Goal: Transaction & Acquisition: Subscribe to service/newsletter

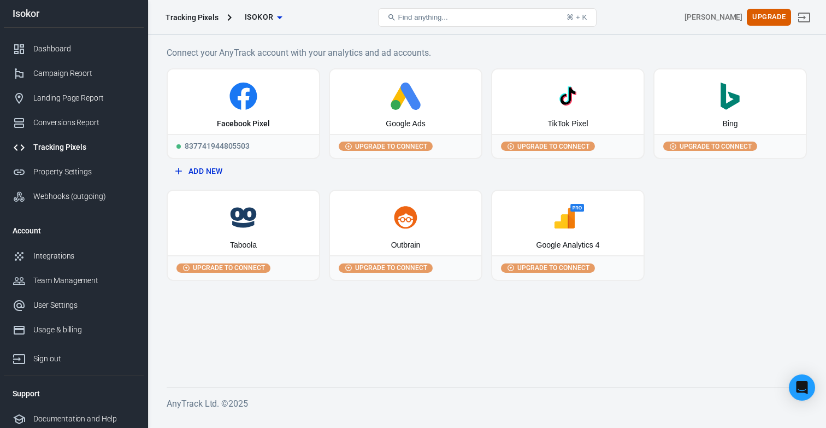
click at [376, 111] on div "Google Ads" at bounding box center [405, 101] width 151 height 64
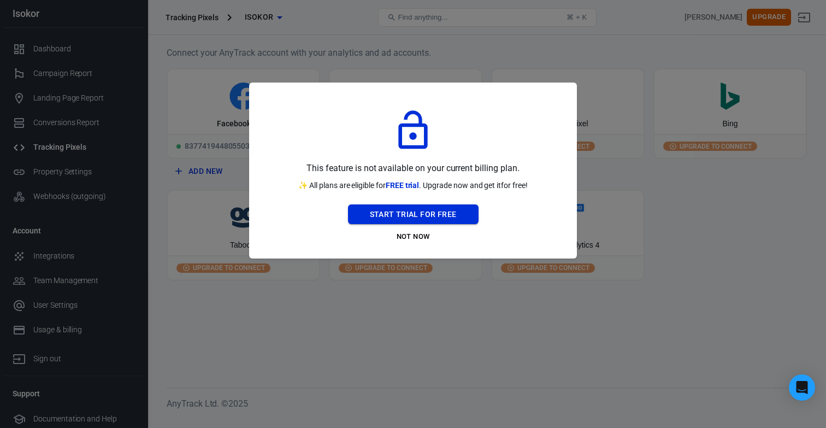
click at [414, 218] on button "Start Trial For Free" at bounding box center [413, 214] width 131 height 20
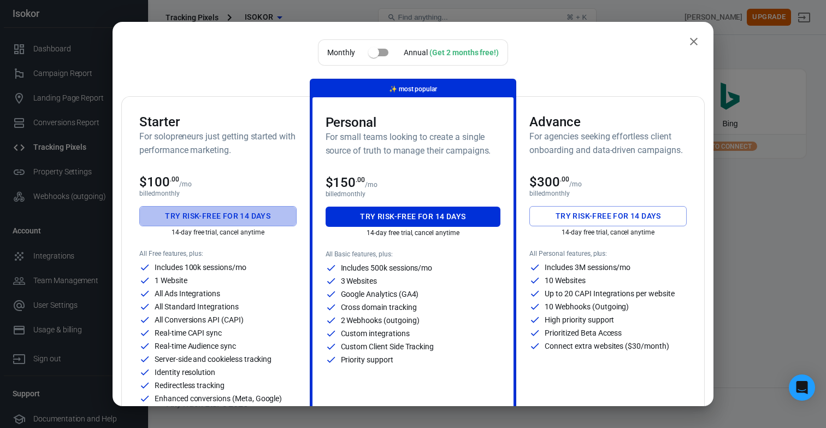
click at [278, 213] on button "Try risk-free for 14 days" at bounding box center [217, 216] width 157 height 20
